Goal: Task Accomplishment & Management: Complete application form

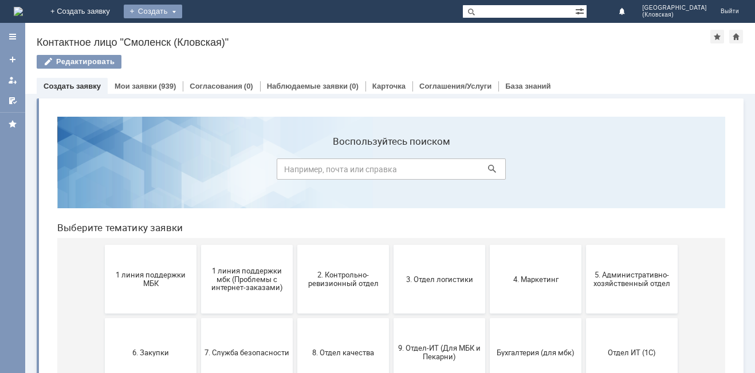
click at [182, 13] on div "Создать" at bounding box center [153, 12] width 58 height 14
click at [211, 36] on link "Заявка" at bounding box center [169, 34] width 87 height 14
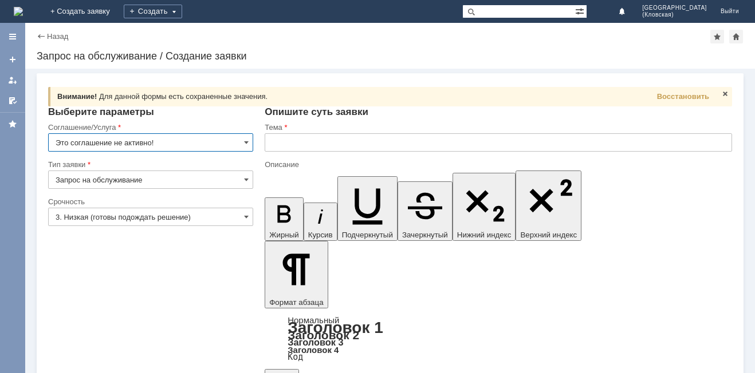
click at [219, 145] on input "Это соглашение не активно!" at bounding box center [150, 142] width 205 height 18
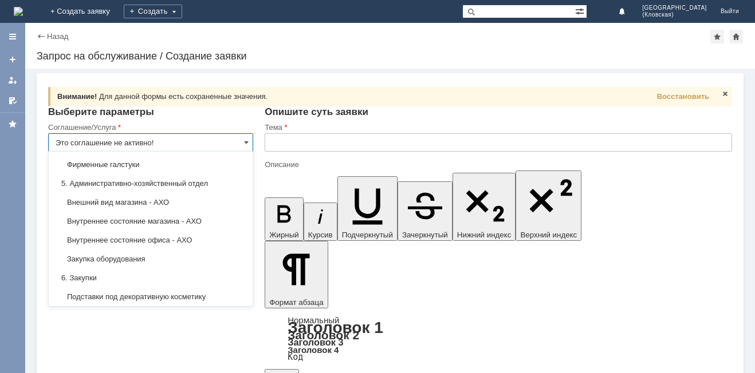
scroll to position [790, 0]
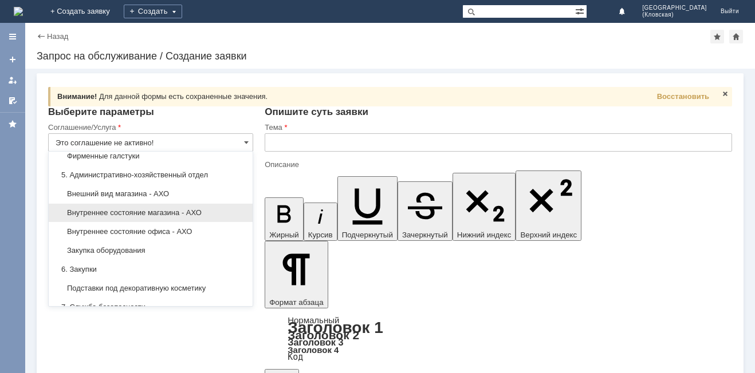
click at [182, 218] on span "Внутреннее состояние магазина - АХО" at bounding box center [151, 212] width 190 height 9
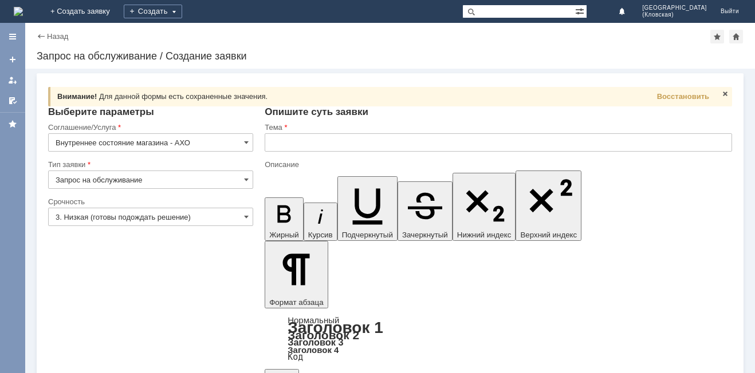
type input "Внутреннее состояние магазина - АХО"
click at [173, 175] on input "Запрос на обслуживание" at bounding box center [150, 180] width 205 height 18
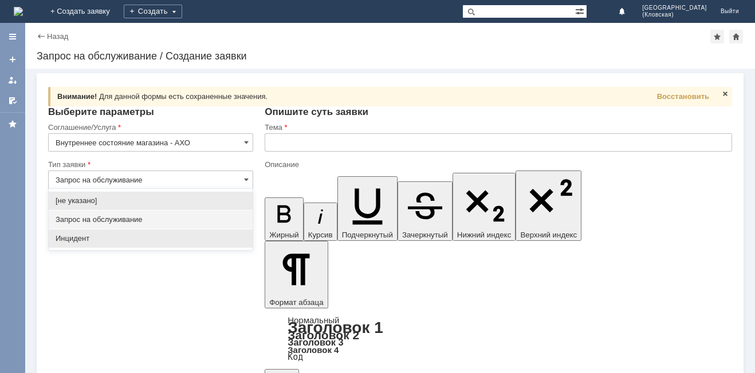
click at [150, 235] on span "Инцидент" at bounding box center [151, 238] width 190 height 9
type input "Инцидент"
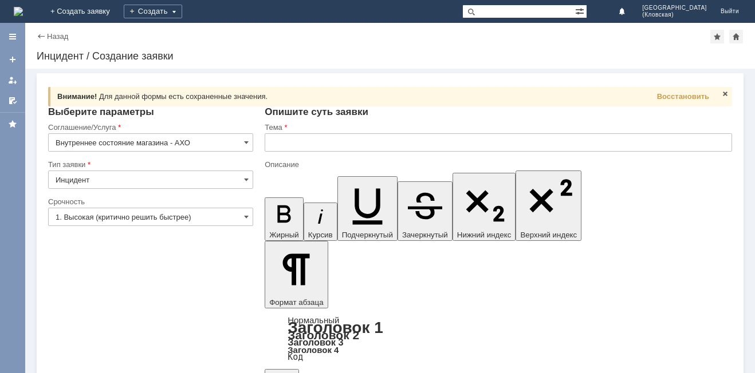
scroll to position [0, 0]
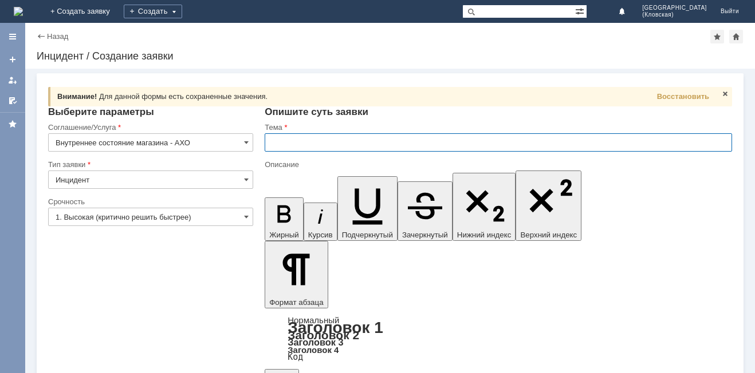
click at [362, 138] on input "text" at bounding box center [498, 142] width 467 height 18
click at [357, 147] on input "отвалилась лампа в по" at bounding box center [498, 142] width 467 height 18
type input "отвалилась лампа в подсобке"
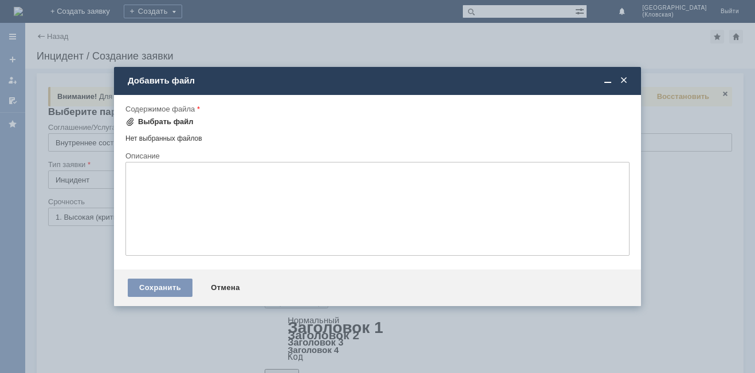
click at [164, 117] on div "Выбрать файл" at bounding box center [166, 121] width 56 height 9
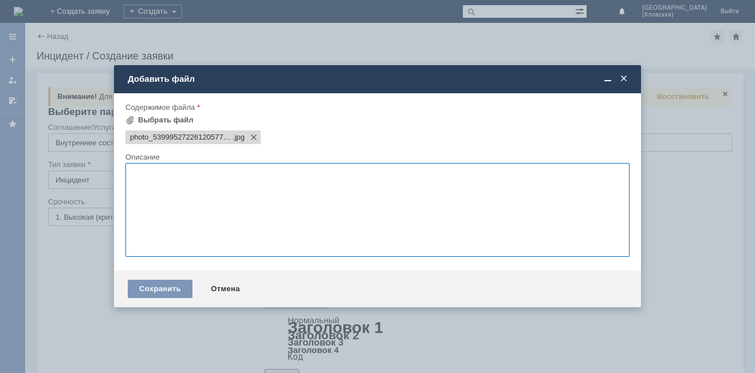
click at [316, 214] on textarea at bounding box center [377, 210] width 504 height 94
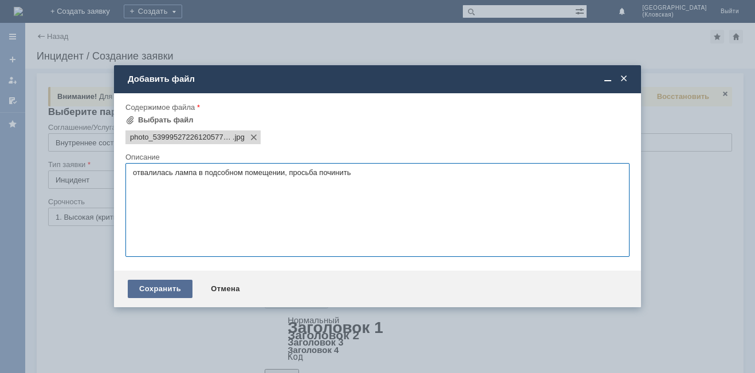
type textarea "отвалилась лампа в подсобном помещении, просьба починить"
click at [164, 291] on div "Сохранить" at bounding box center [160, 289] width 65 height 18
